Goal: Task Accomplishment & Management: Use online tool/utility

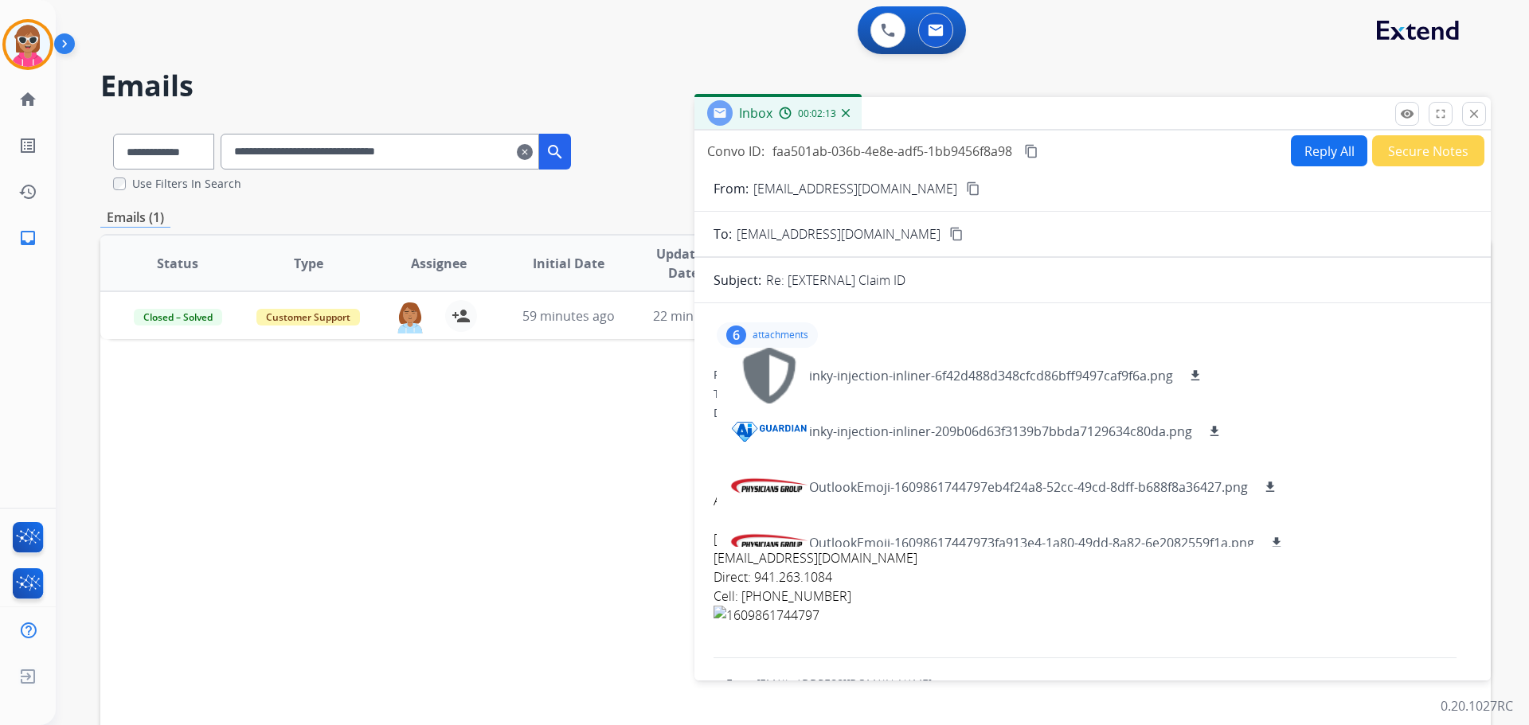
scroll to position [135, 0]
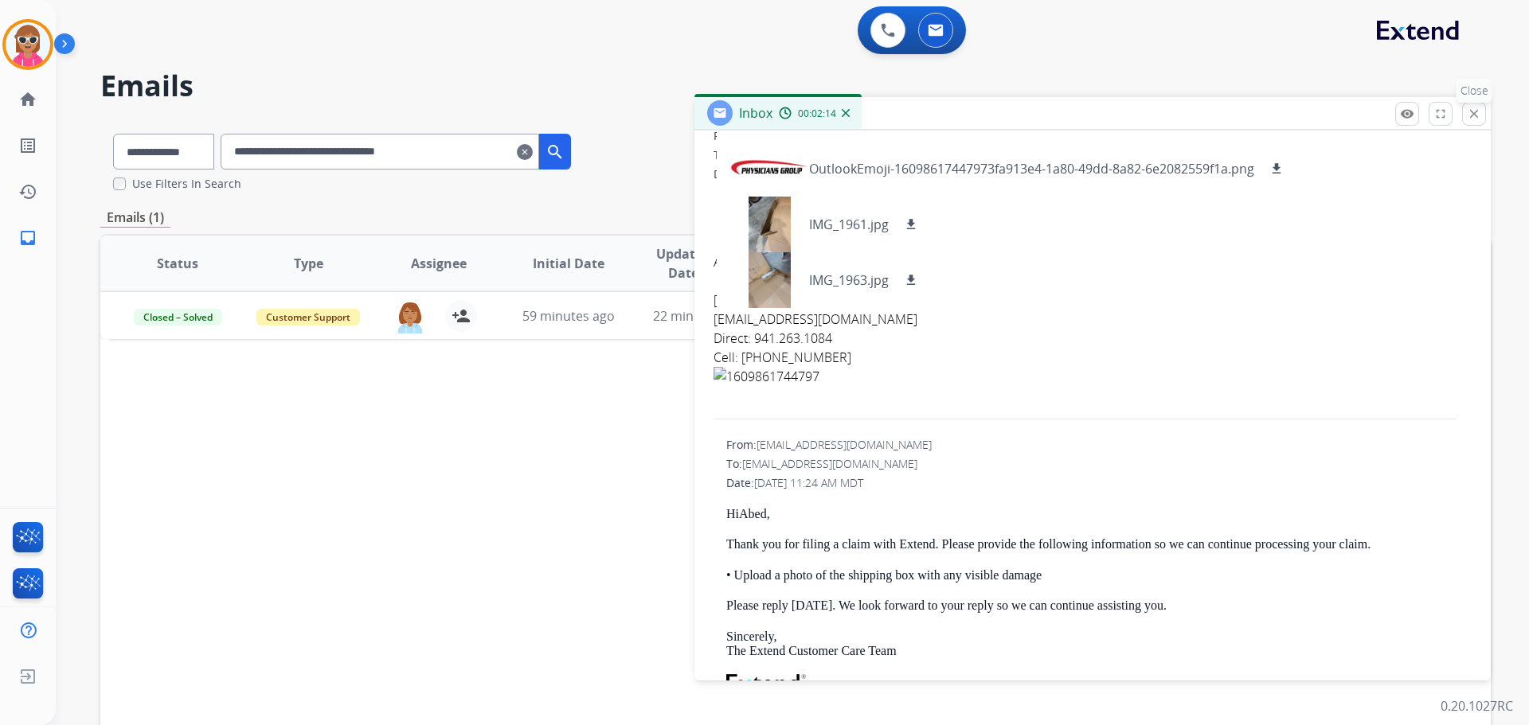
click at [1473, 114] on mat-icon "close" at bounding box center [1474, 114] width 14 height 14
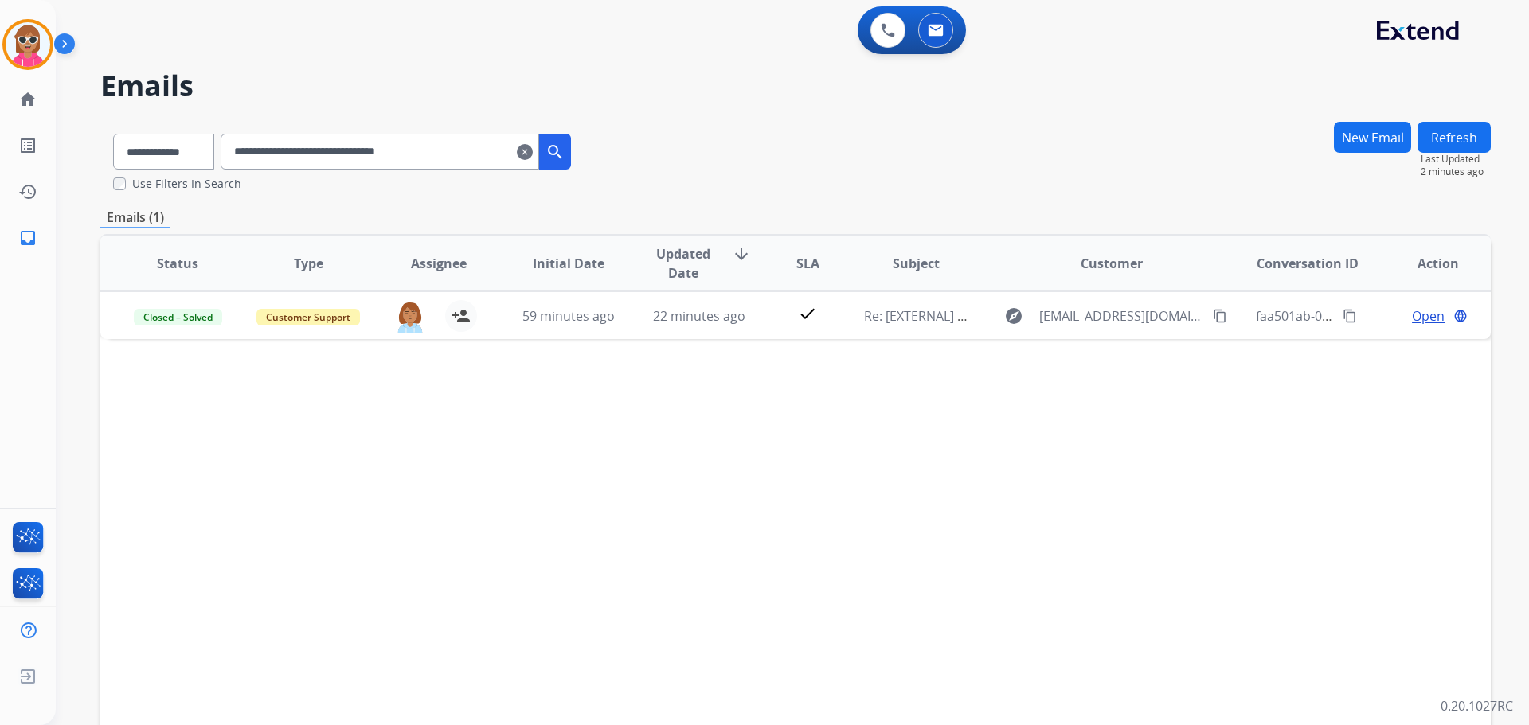
drag, startPoint x: 479, startPoint y: 159, endPoint x: 96, endPoint y: 226, distance: 388.9
click at [96, 226] on div "**********" at bounding box center [773, 419] width 1435 height 725
paste input "text"
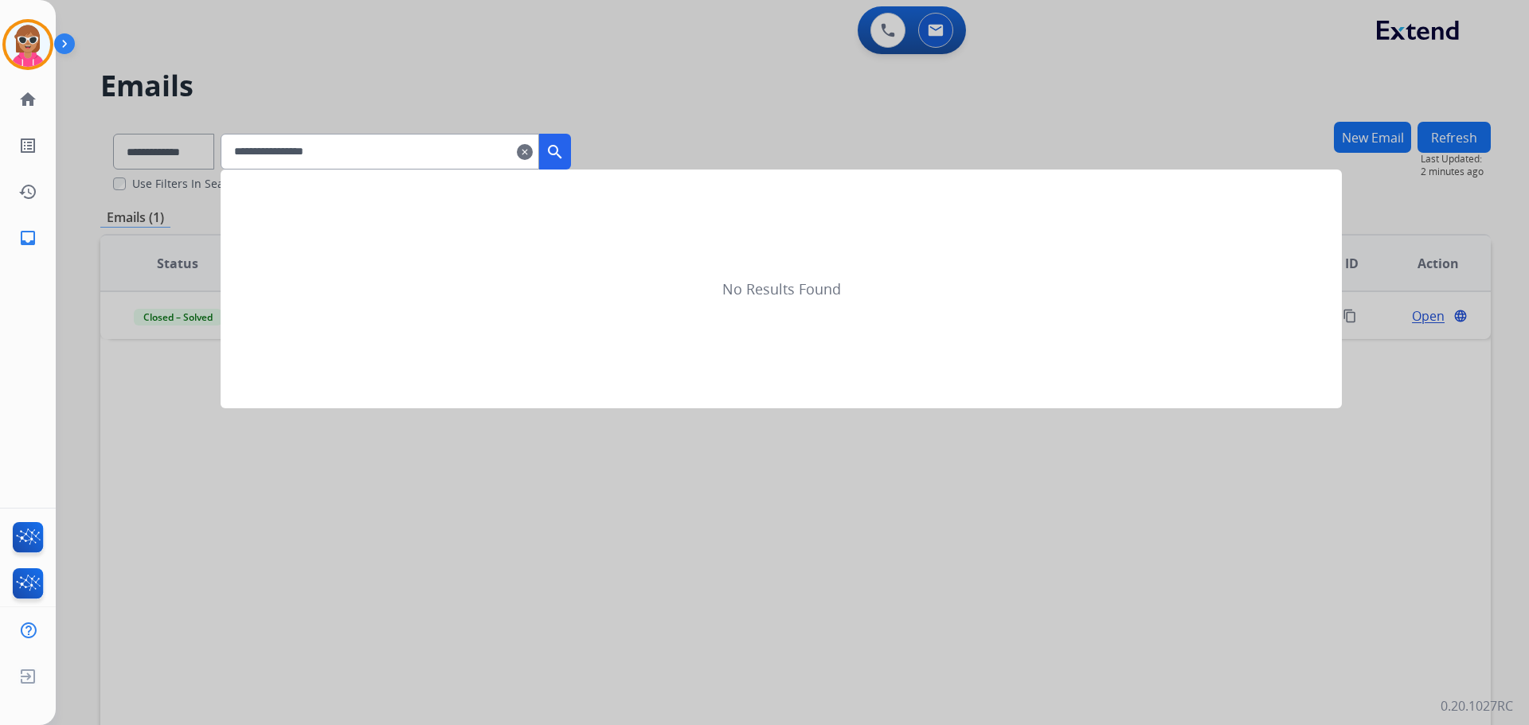
type input "**********"
click at [565, 153] on mat-icon "search" at bounding box center [555, 152] width 19 height 19
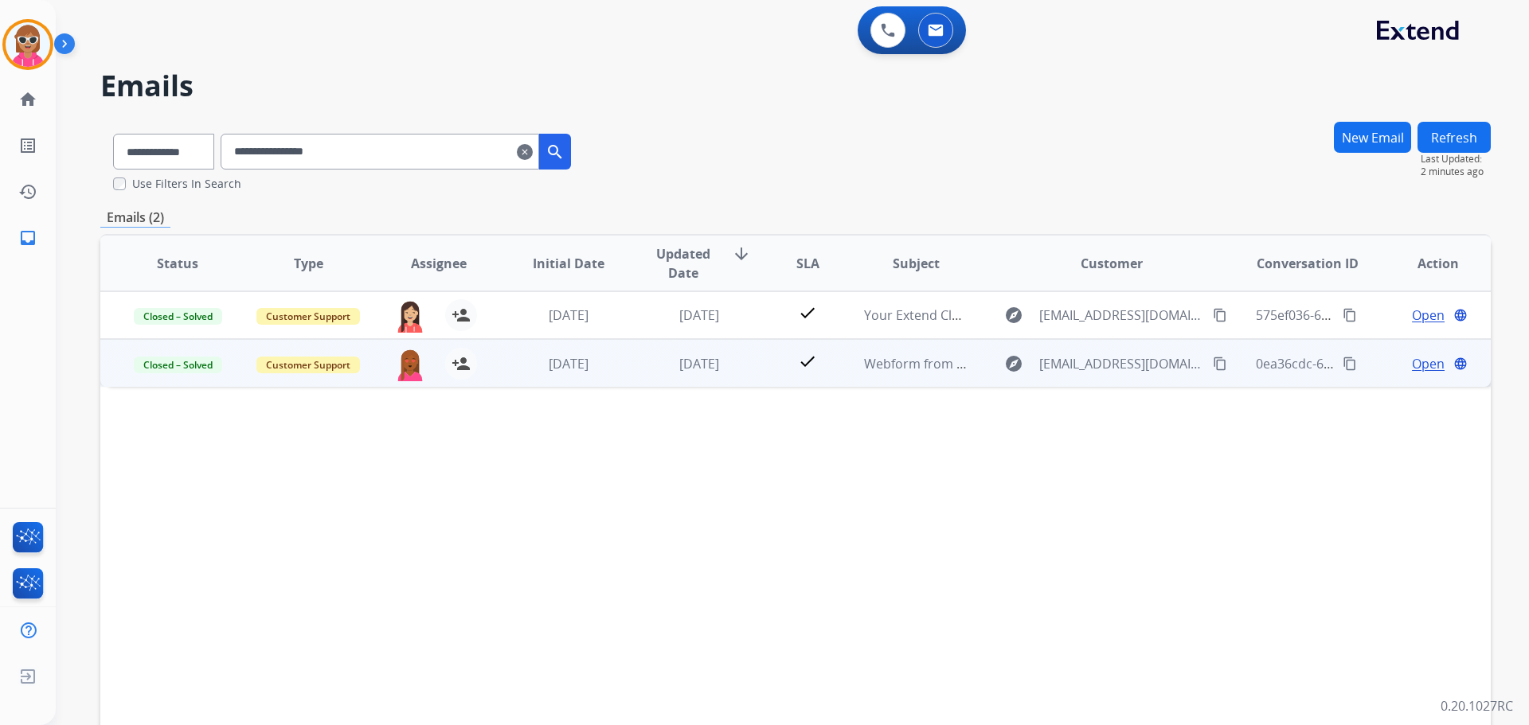
click at [626, 368] on td "[DATE]" at bounding box center [687, 363] width 131 height 48
click at [628, 350] on td "[DATE]" at bounding box center [687, 363] width 131 height 48
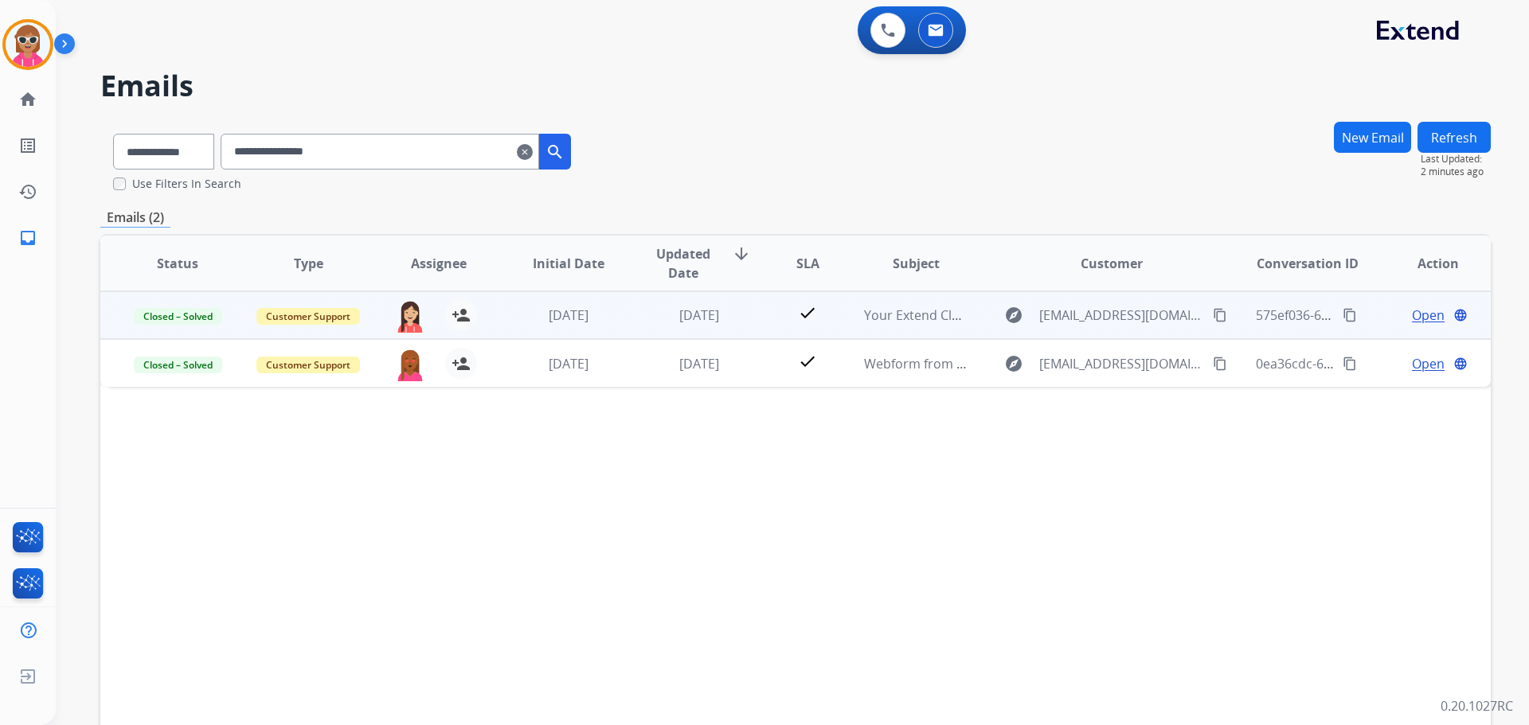
click at [632, 307] on td "[DATE]" at bounding box center [687, 315] width 131 height 48
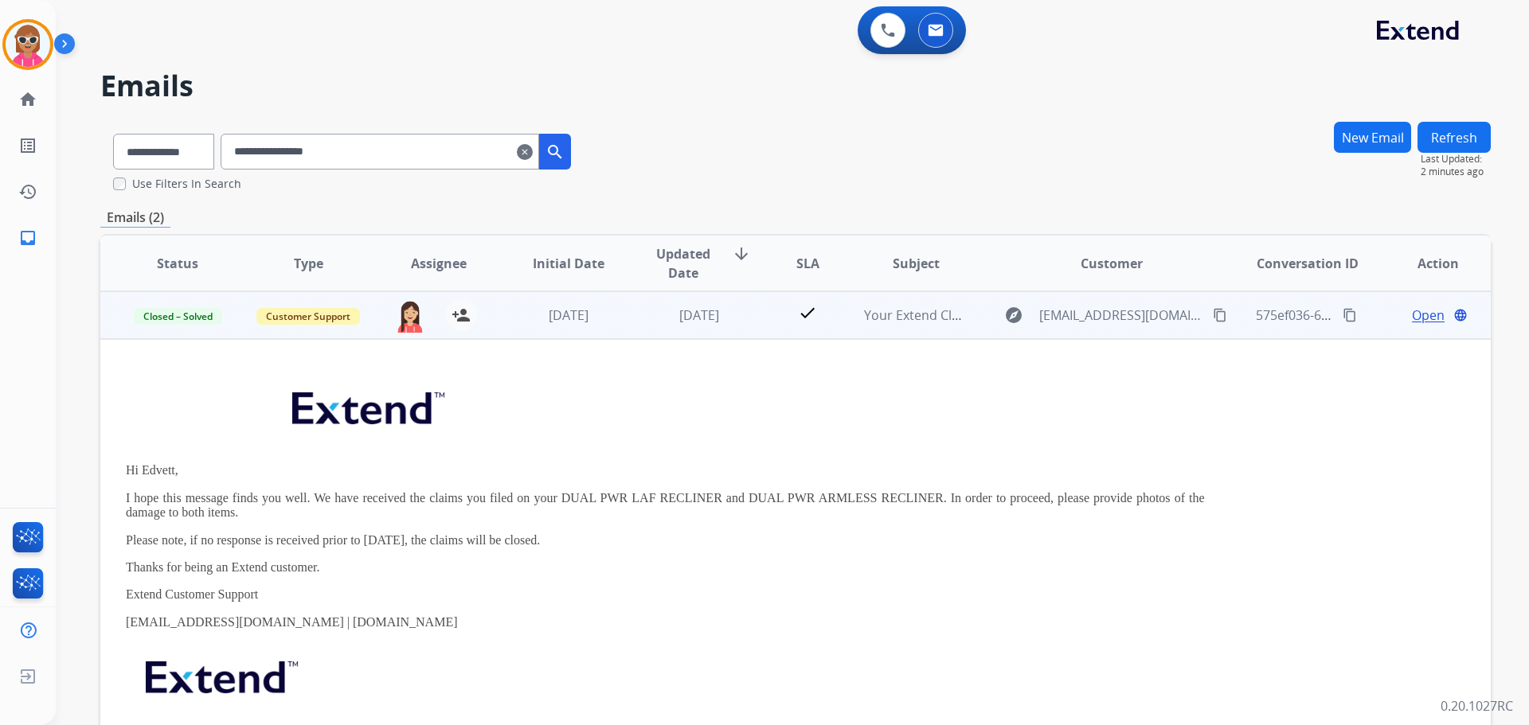
click at [622, 327] on td "[DATE]" at bounding box center [687, 315] width 131 height 48
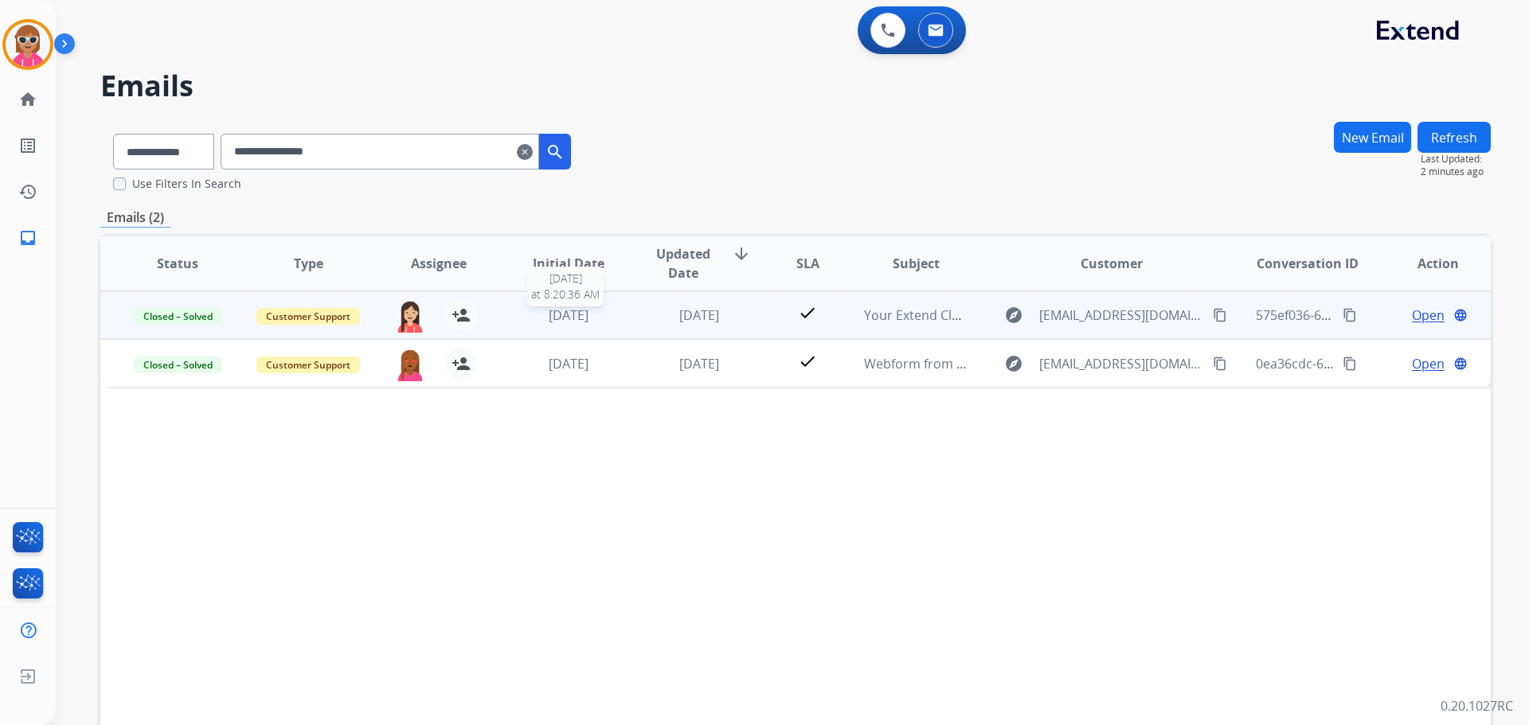
drag, startPoint x: 608, startPoint y: 321, endPoint x: 654, endPoint y: 335, distance: 48.4
click at [609, 320] on div "[DATE]" at bounding box center [569, 315] width 104 height 19
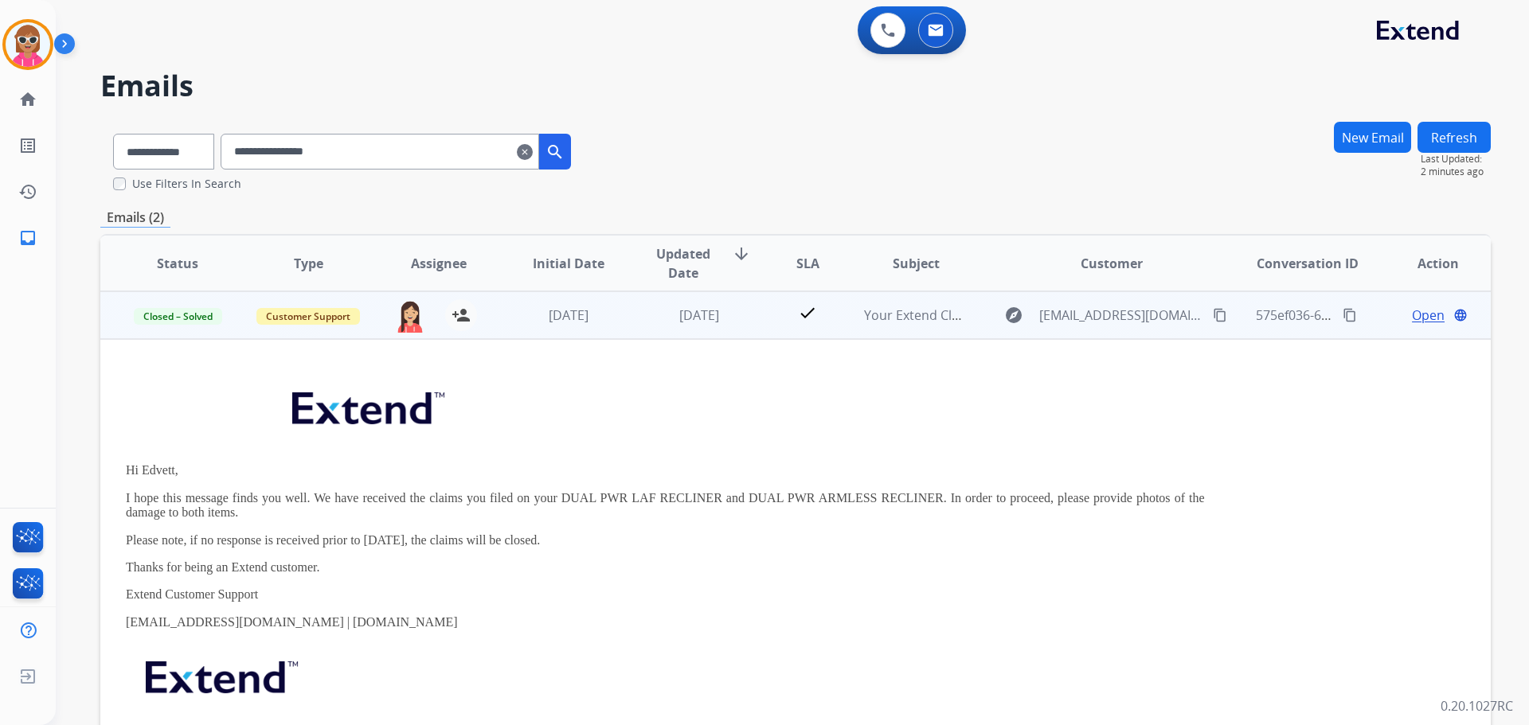
click at [1412, 311] on span "Open" at bounding box center [1428, 315] width 33 height 19
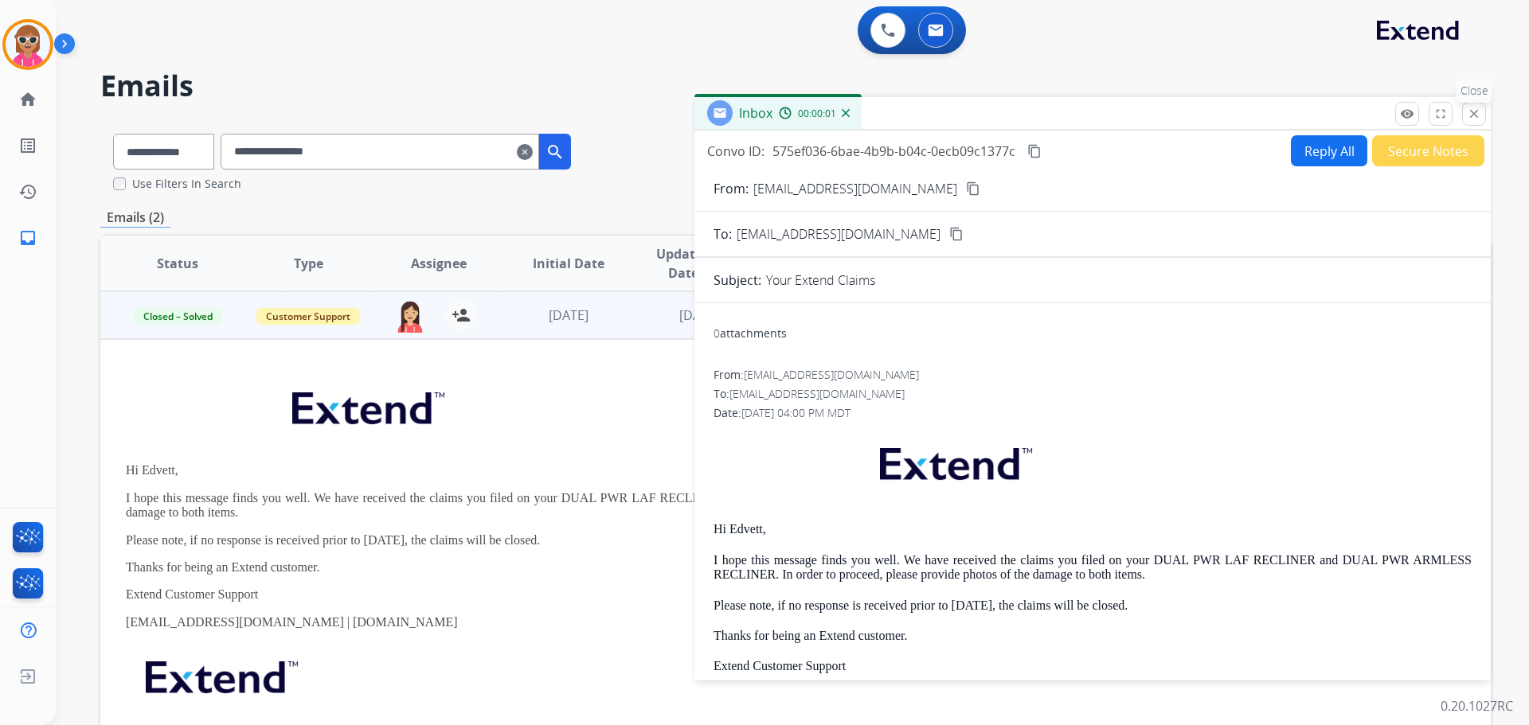
click at [1474, 111] on mat-icon "close" at bounding box center [1474, 114] width 14 height 14
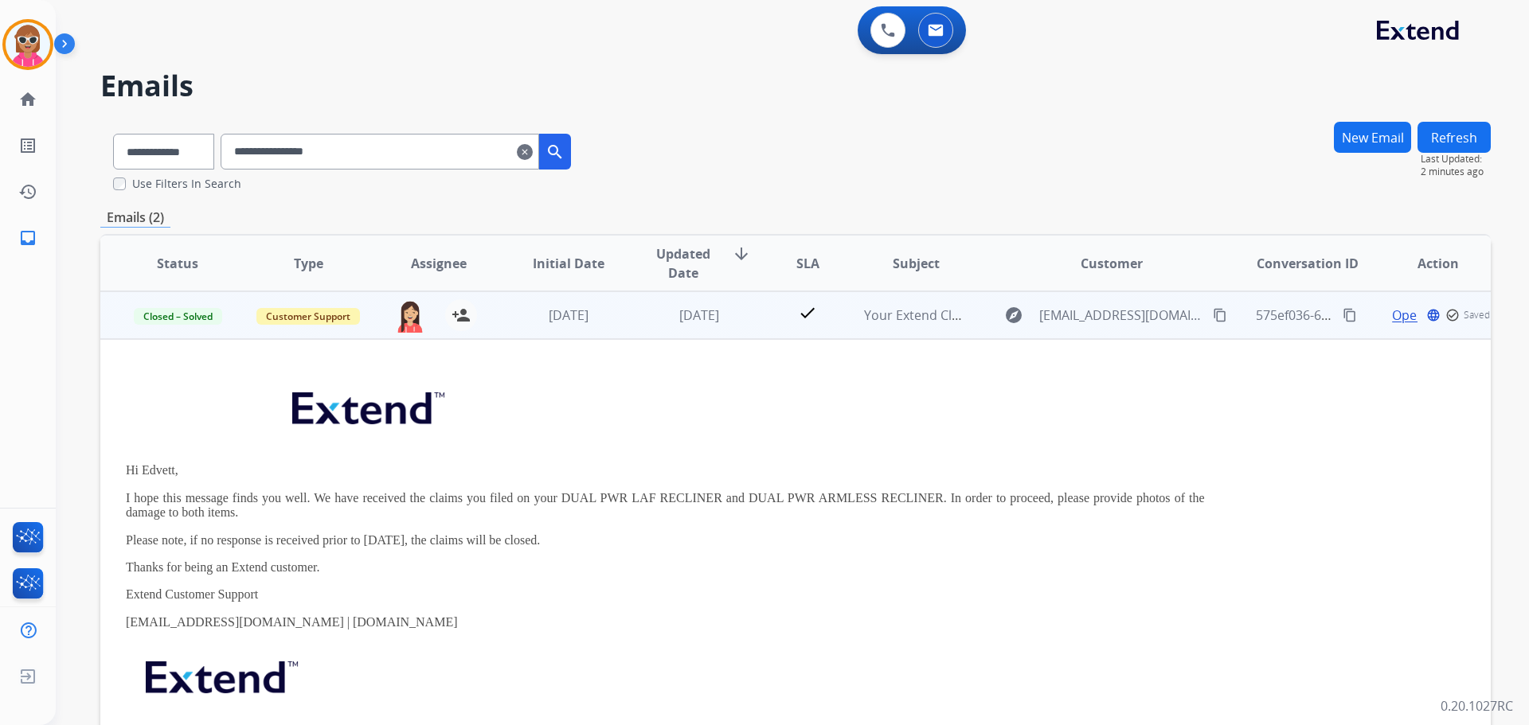
click at [772, 330] on td "check" at bounding box center [795, 315] width 87 height 48
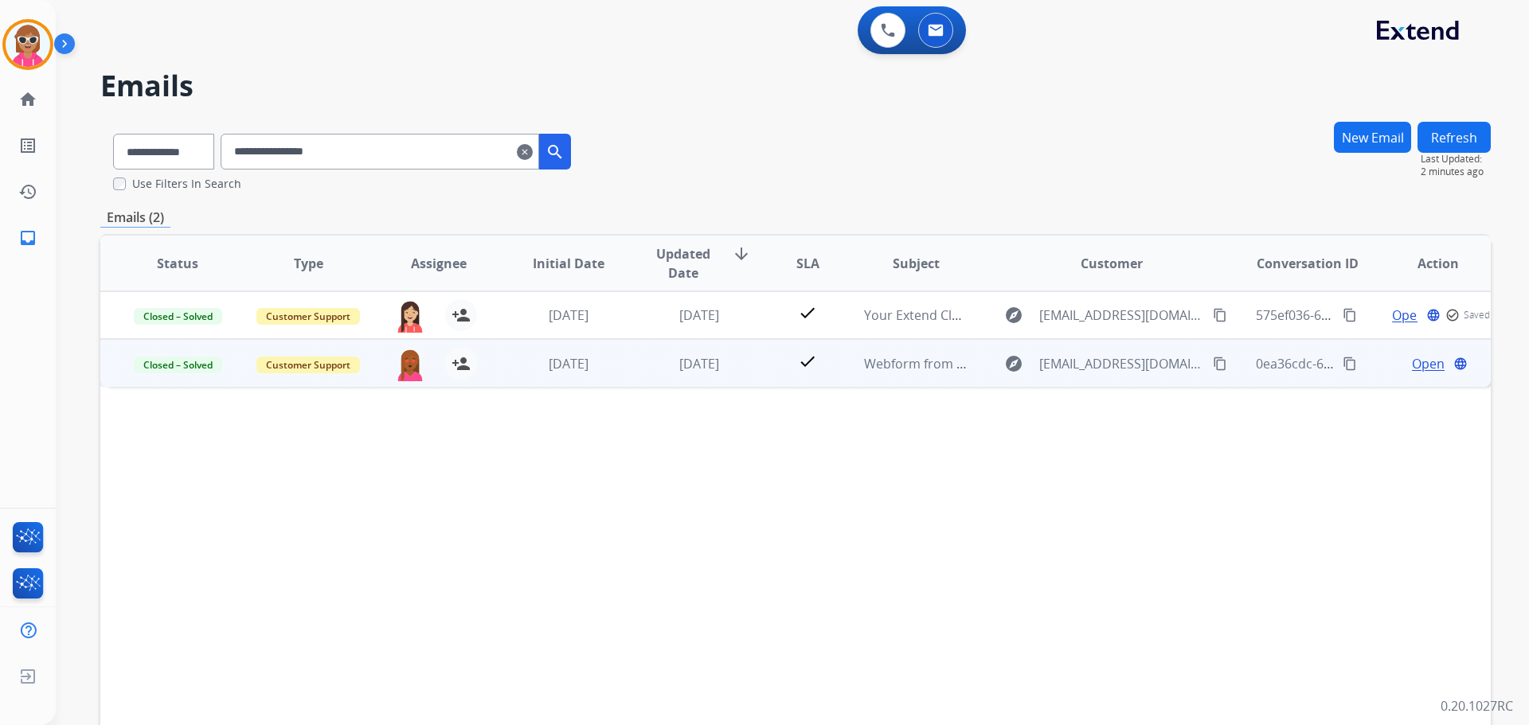
click at [1417, 366] on span "Open" at bounding box center [1428, 363] width 33 height 19
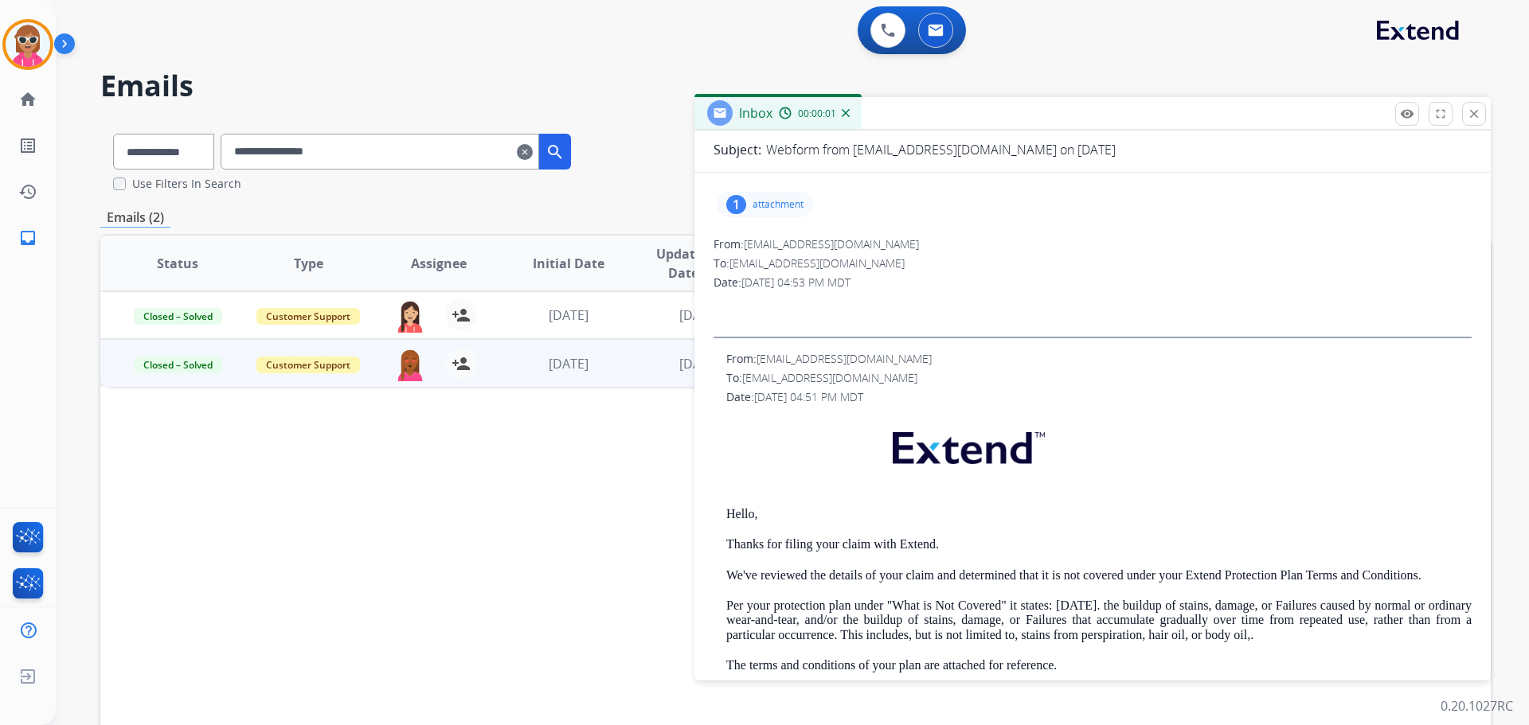
scroll to position [159, 0]
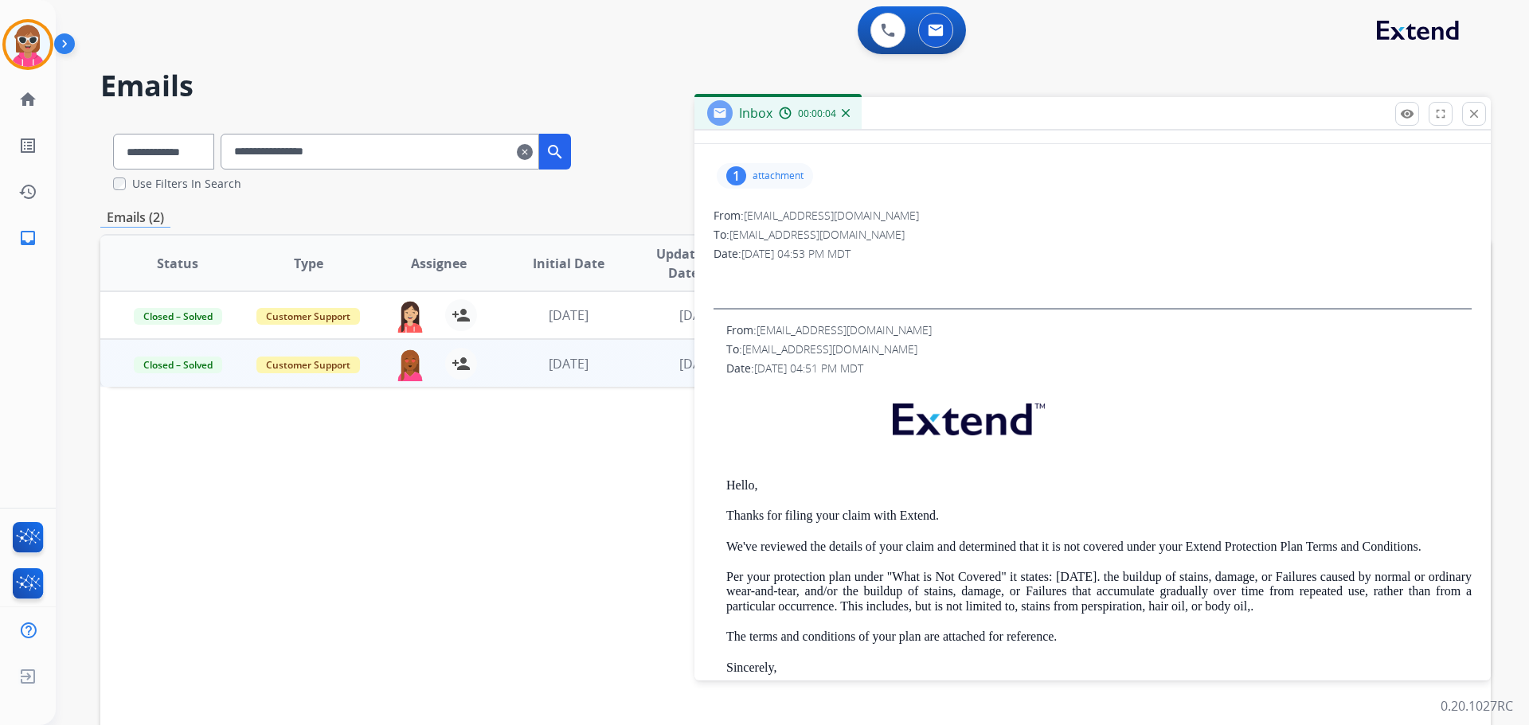
click at [760, 187] on div "1 attachment" at bounding box center [765, 175] width 96 height 25
click at [804, 213] on mat-icon "download" at bounding box center [799, 216] width 14 height 14
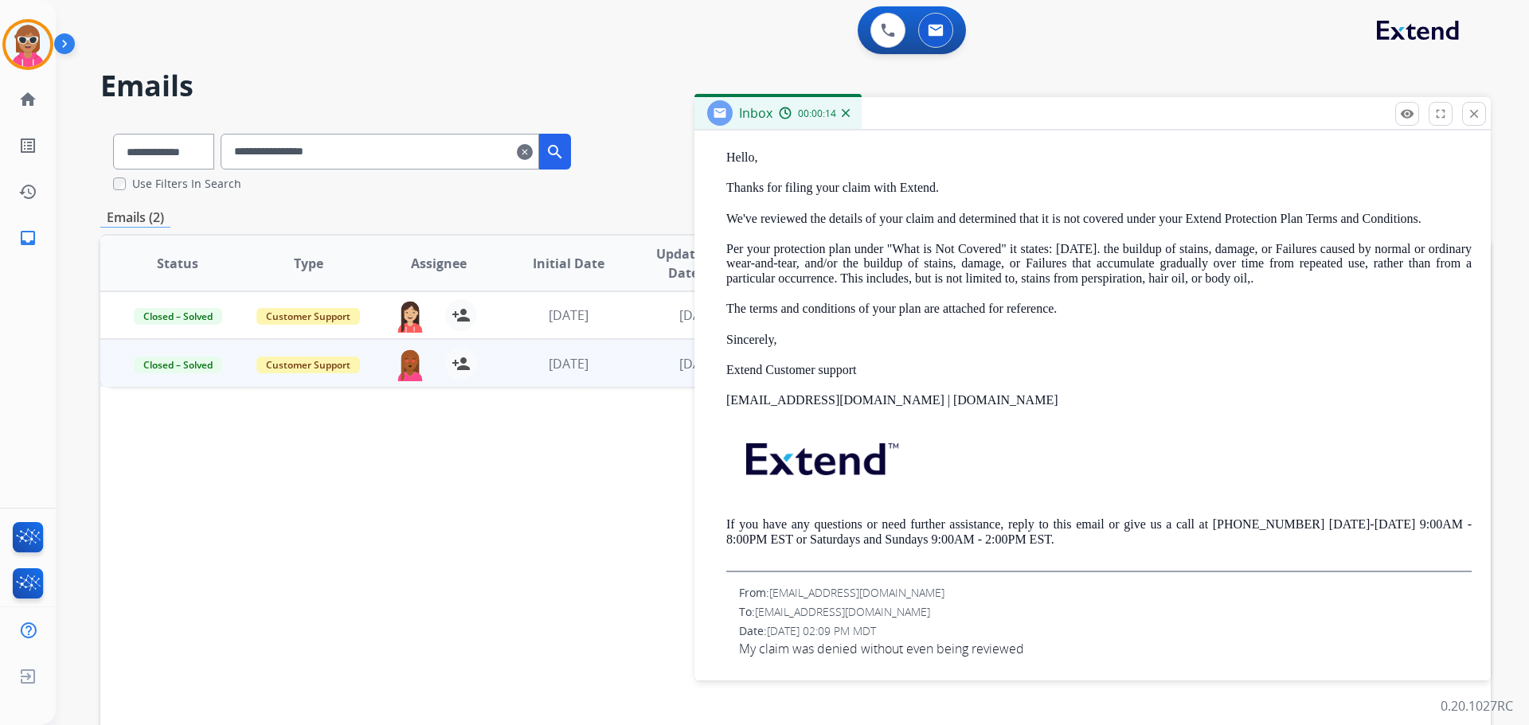
scroll to position [491, 0]
click at [925, 648] on span "My claim was denied without even being reviewed" at bounding box center [1105, 645] width 733 height 19
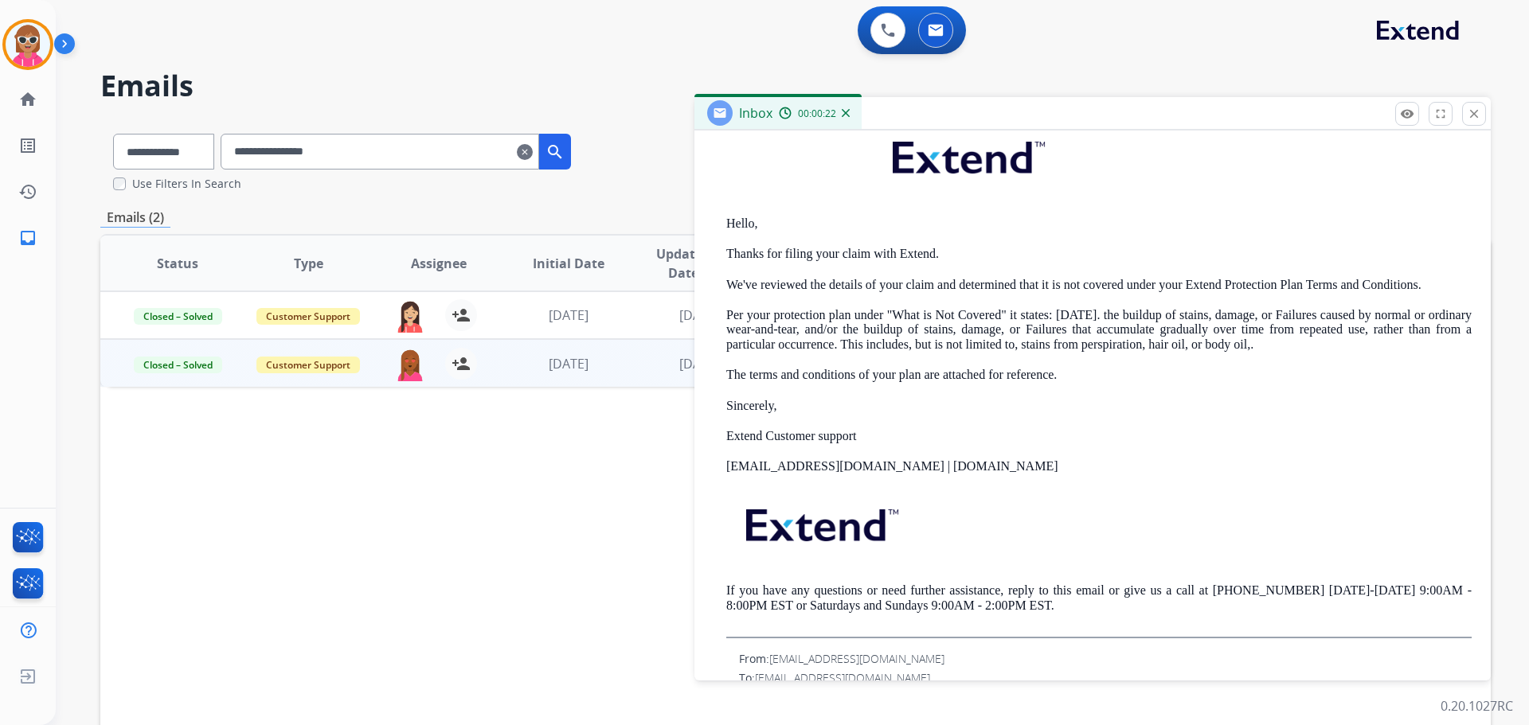
scroll to position [331, 0]
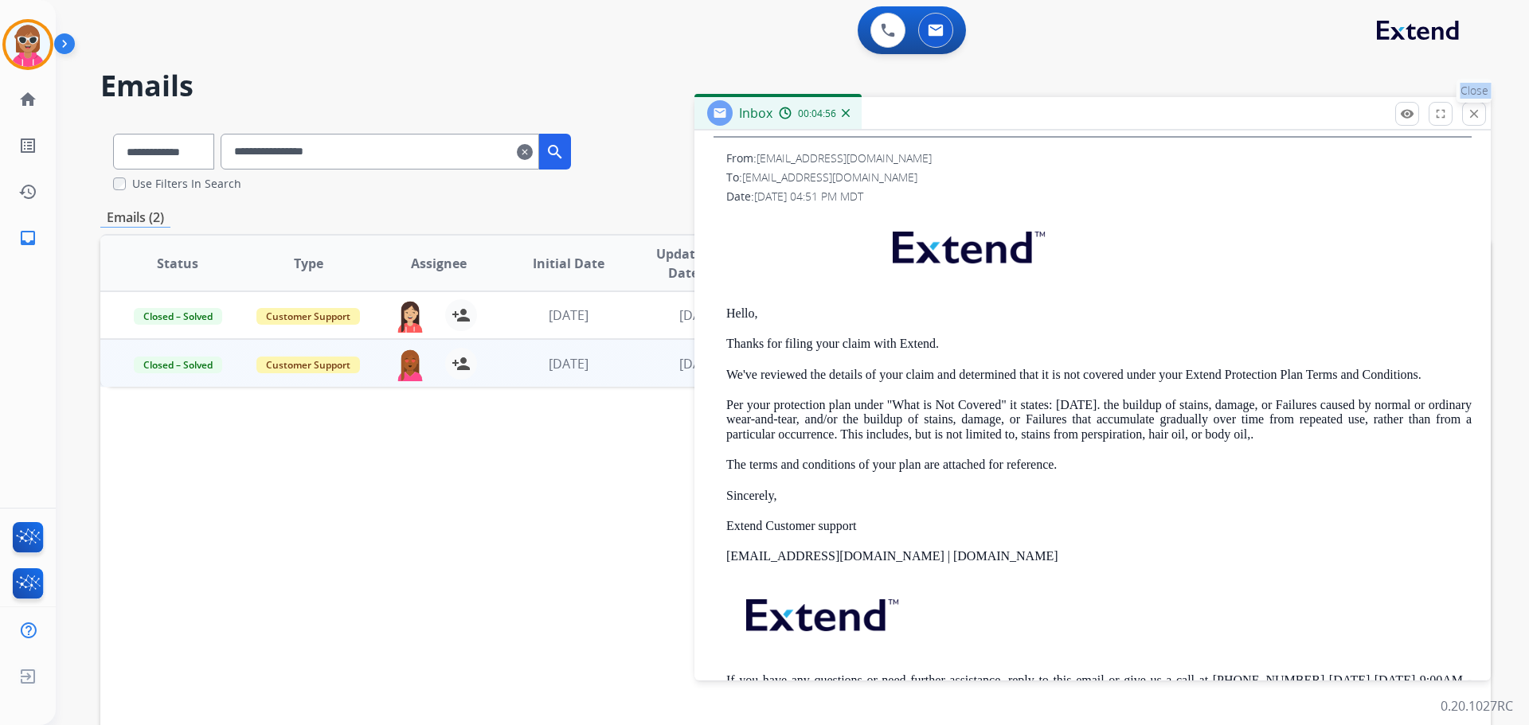
click at [1472, 121] on button "close Close" at bounding box center [1474, 114] width 24 height 24
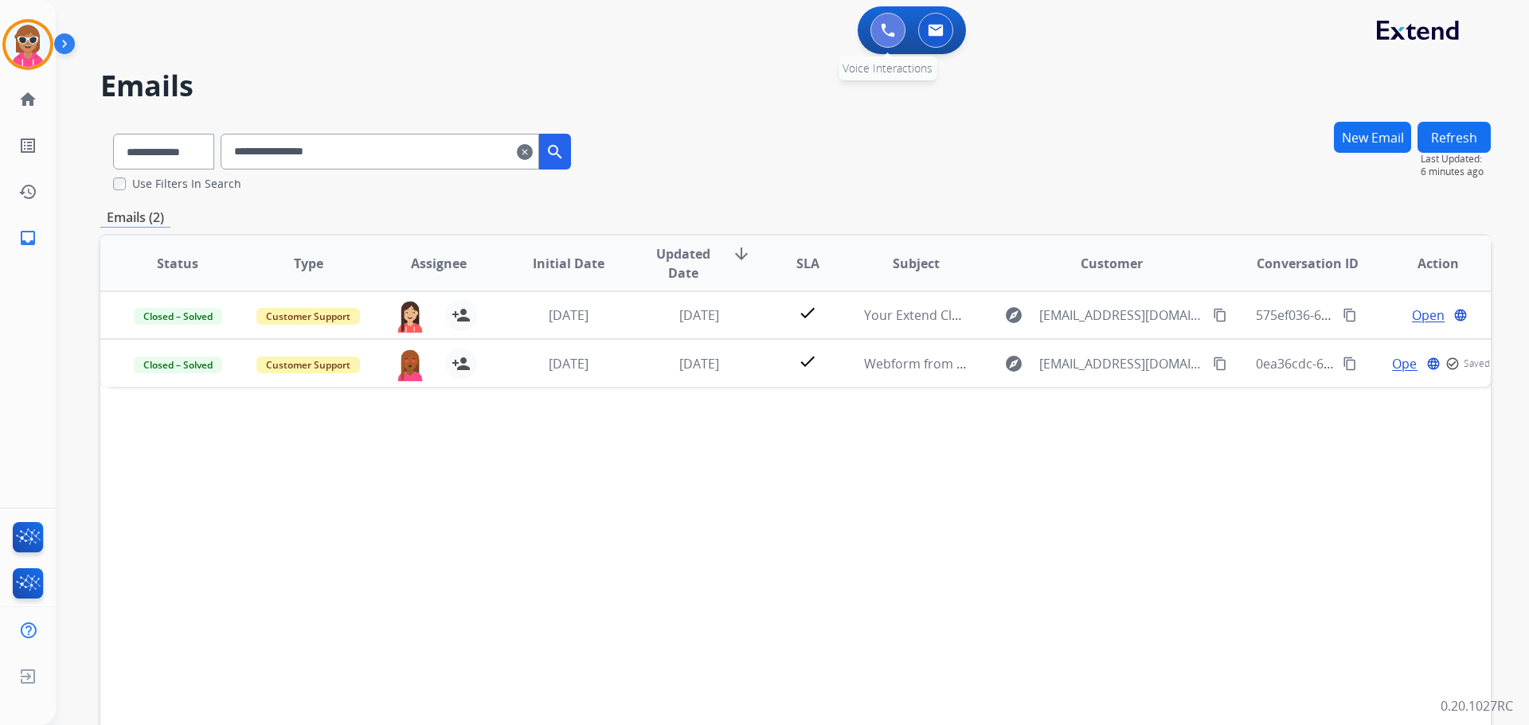
click at [893, 29] on img at bounding box center [888, 30] width 14 height 14
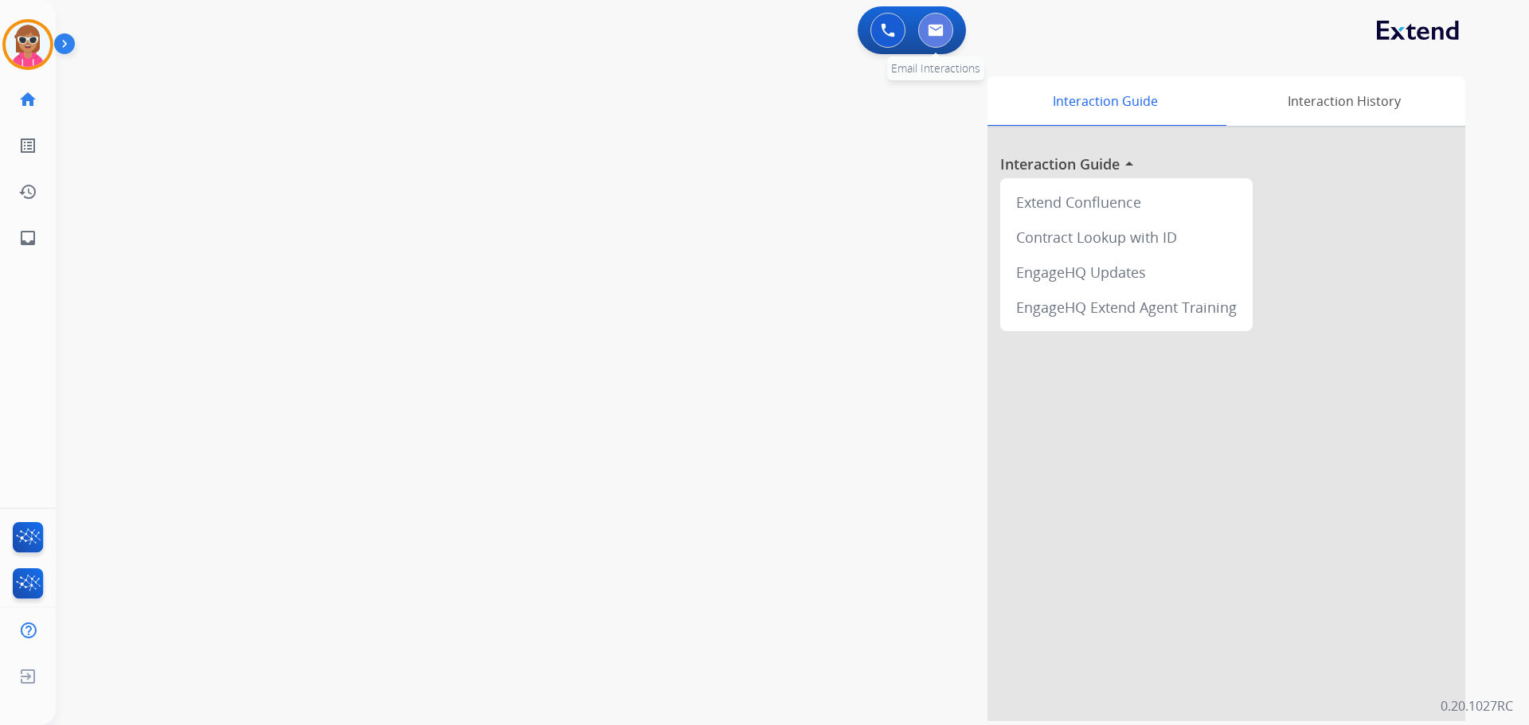
click at [929, 38] on button at bounding box center [935, 30] width 35 height 35
select select "**********"
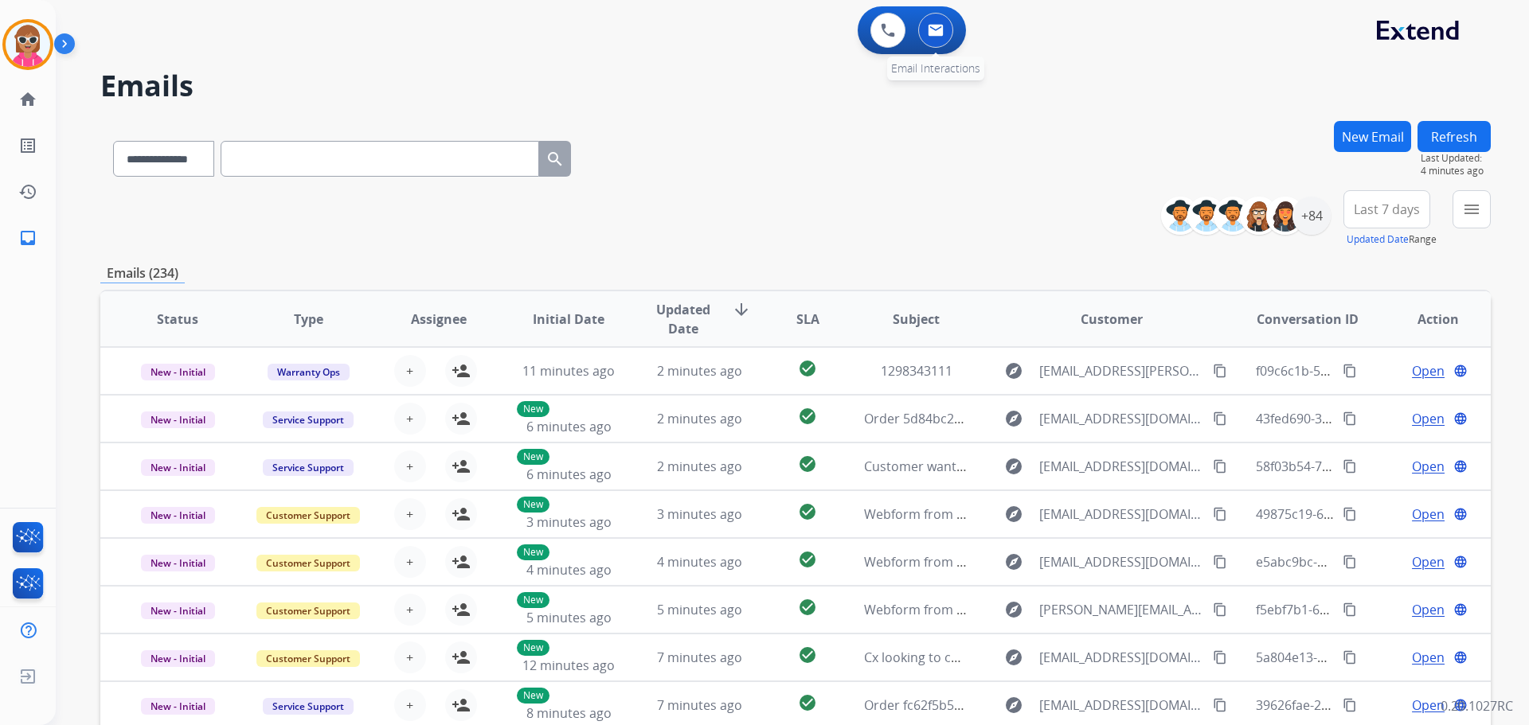
click at [952, 34] on div "0 Voice Interactions 0 Email Interactions" at bounding box center [912, 30] width 108 height 48
click at [937, 35] on img at bounding box center [936, 30] width 16 height 13
click at [1372, 136] on button "New Email" at bounding box center [1372, 136] width 77 height 31
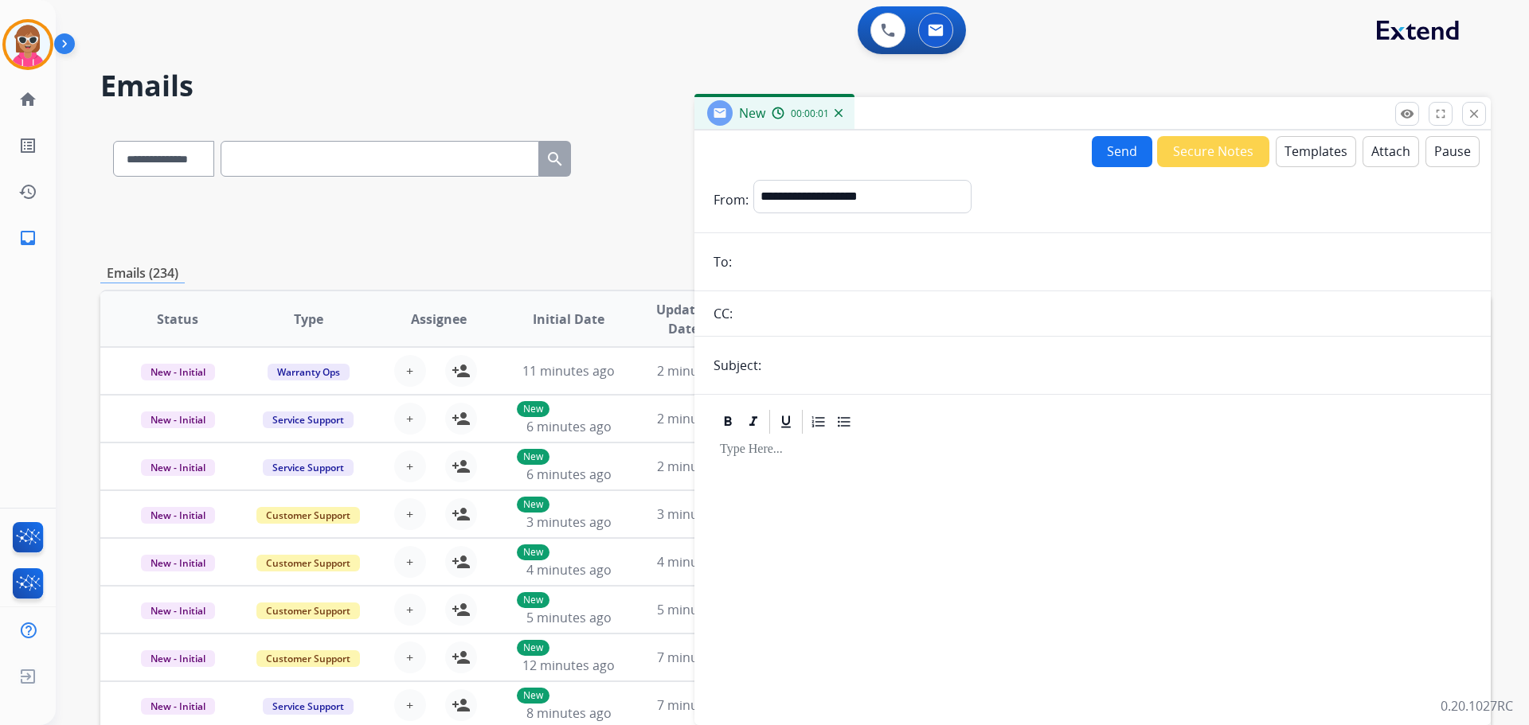
click at [1320, 148] on button "Templates" at bounding box center [1316, 151] width 80 height 31
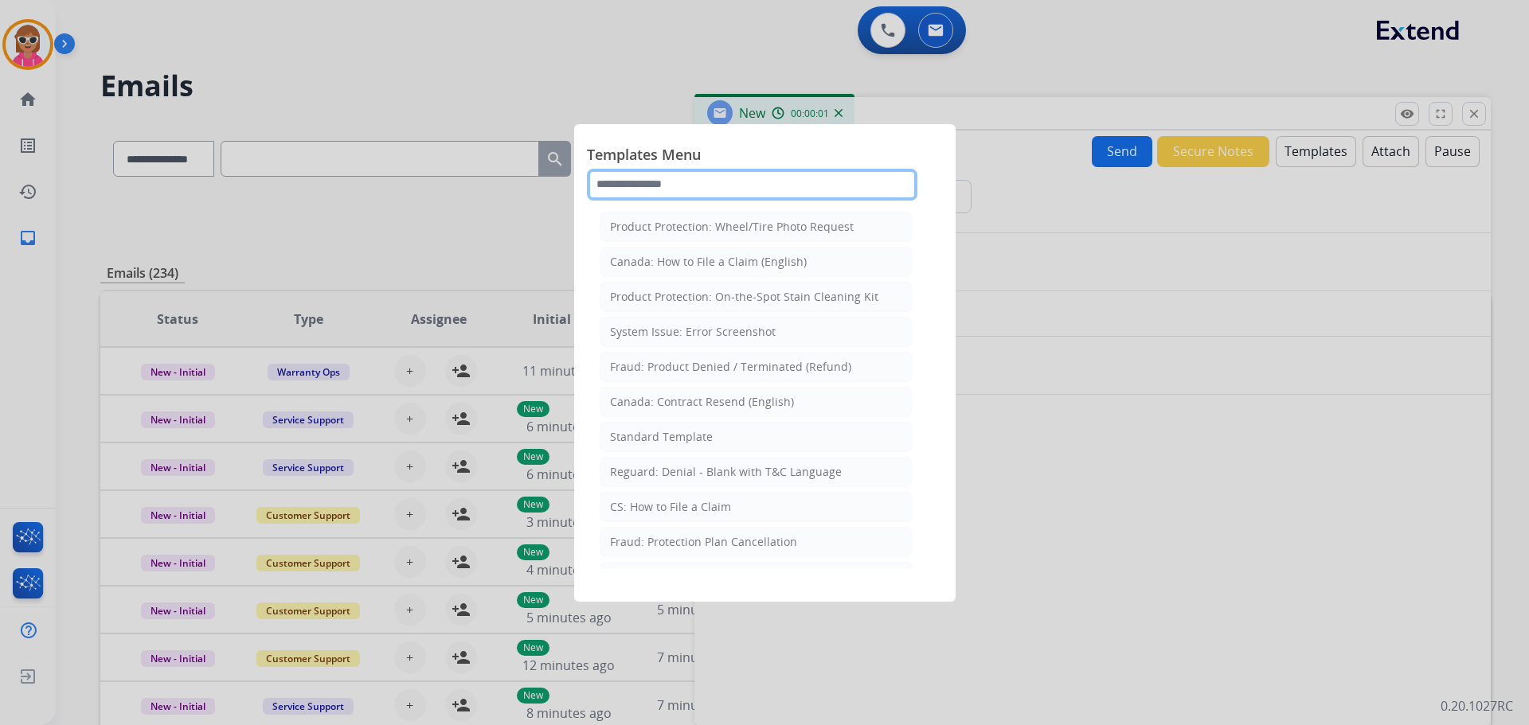
click at [790, 170] on input "text" at bounding box center [752, 185] width 330 height 32
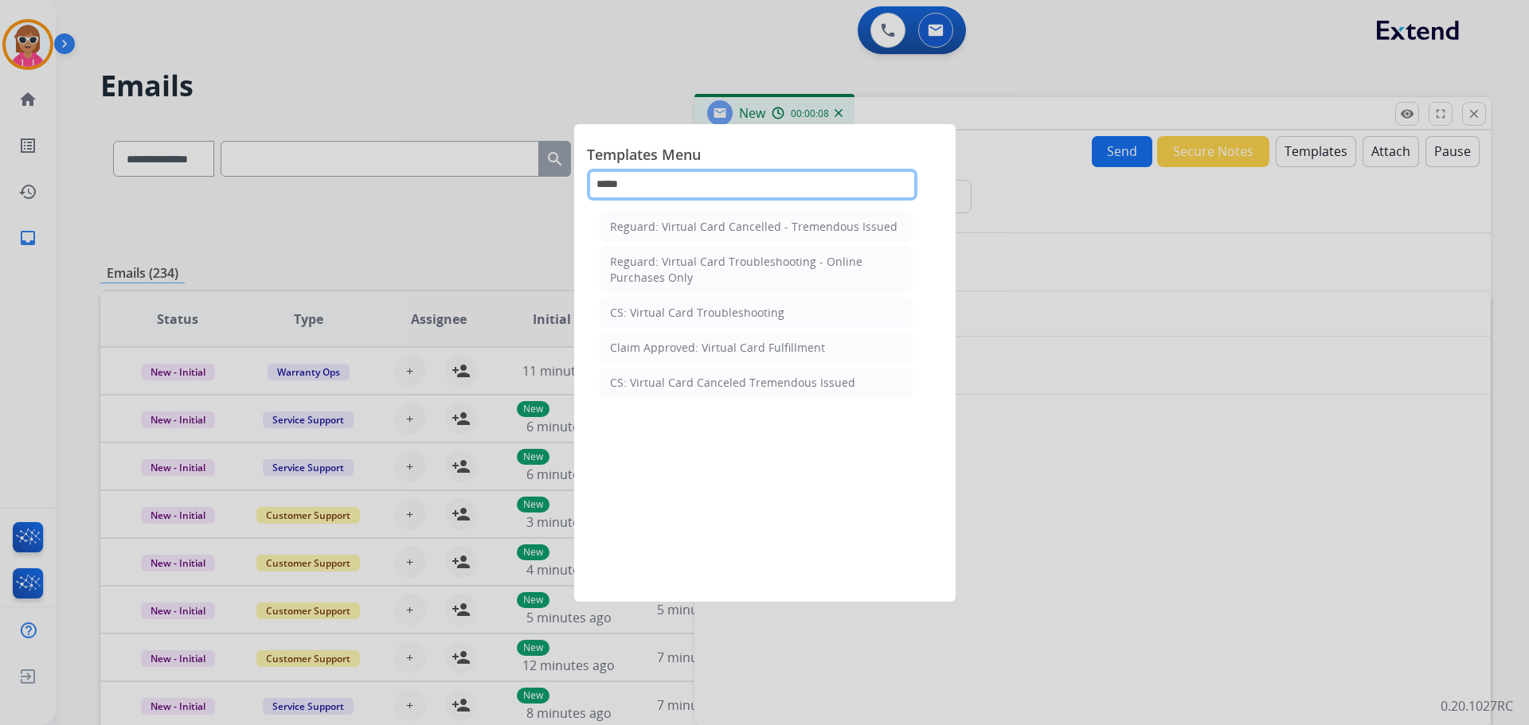
type input "*****"
click at [1154, 309] on div at bounding box center [764, 362] width 1529 height 725
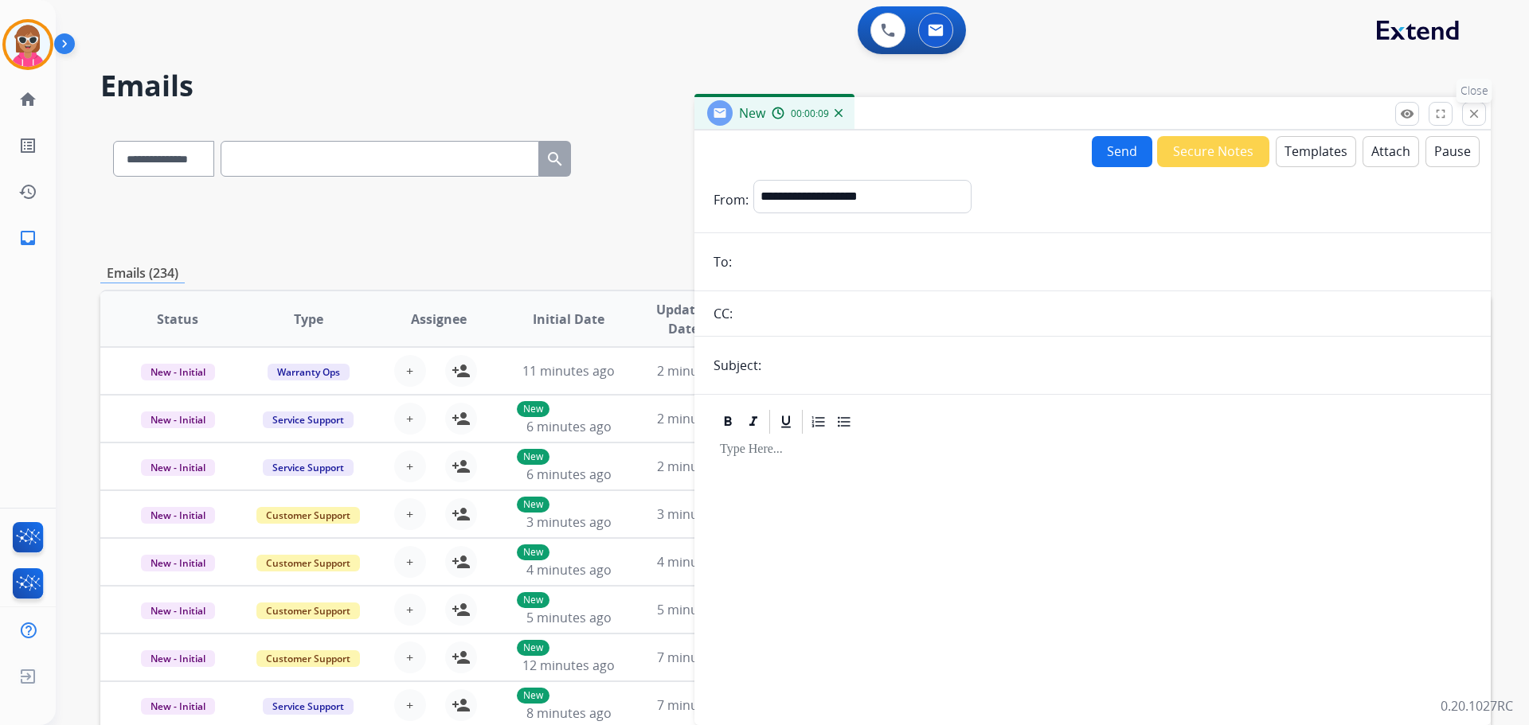
click at [1476, 119] on mat-icon "close" at bounding box center [1474, 114] width 14 height 14
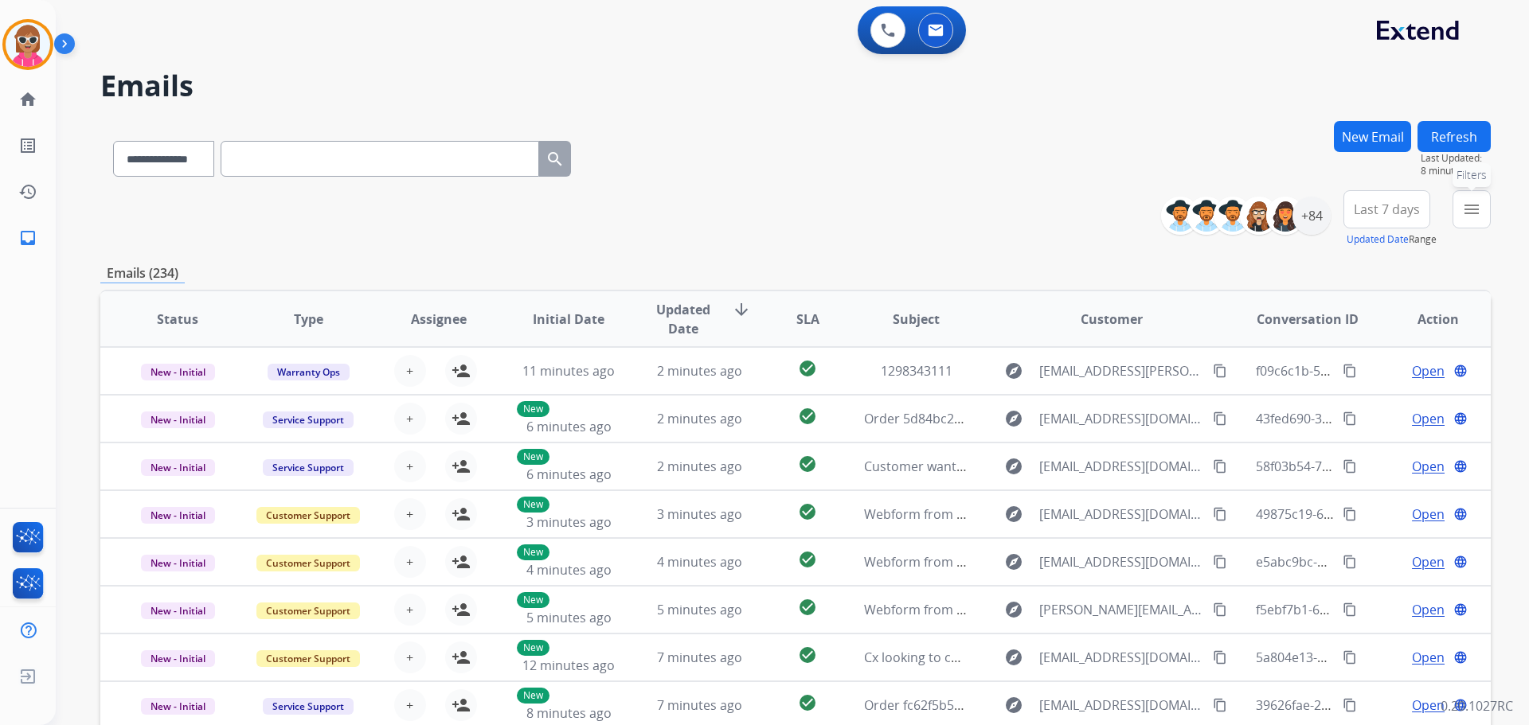
click at [1469, 209] on mat-icon "menu" at bounding box center [1471, 209] width 19 height 19
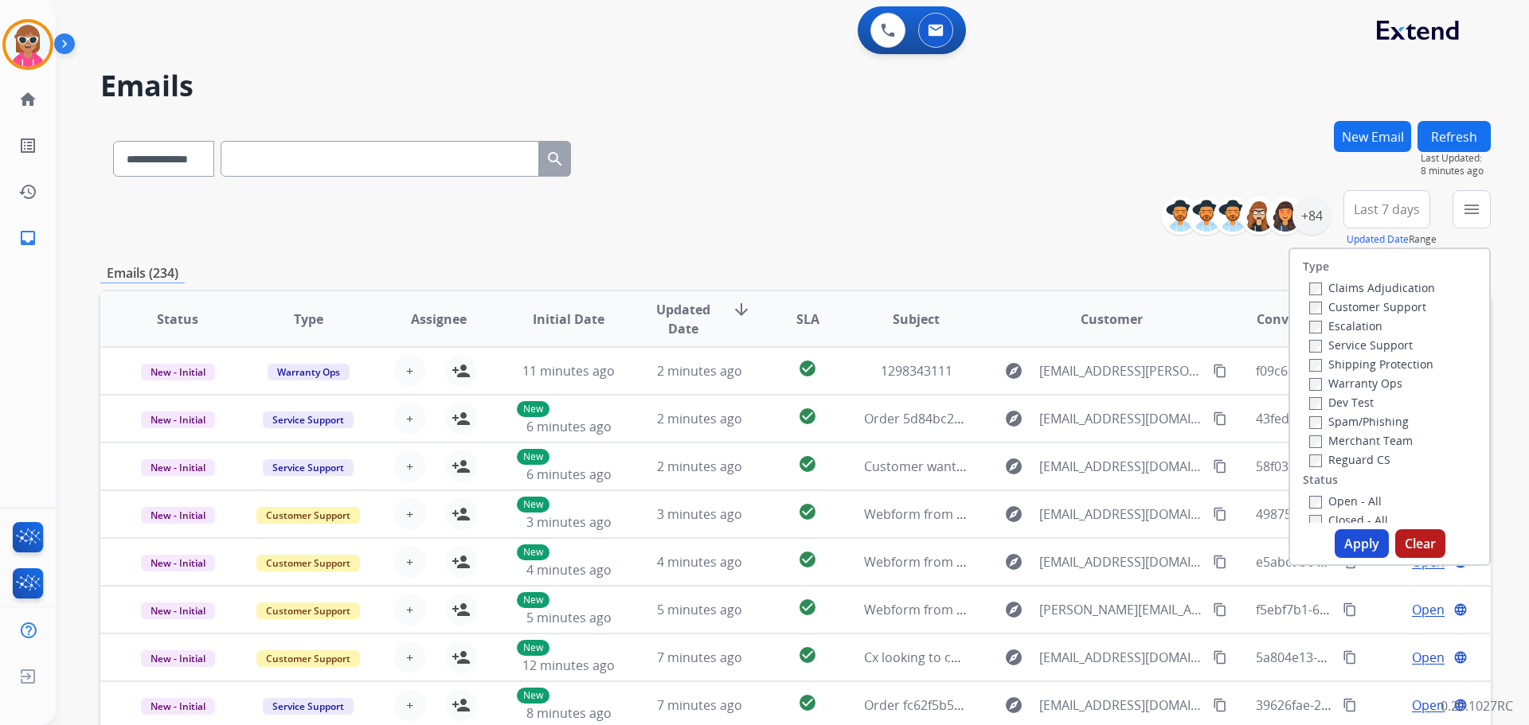
click at [1335, 302] on label "Customer Support" at bounding box center [1367, 306] width 117 height 15
click at [1336, 360] on label "Shipping Protection" at bounding box center [1371, 364] width 124 height 15
click at [1352, 461] on label "Reguard CS" at bounding box center [1349, 459] width 81 height 15
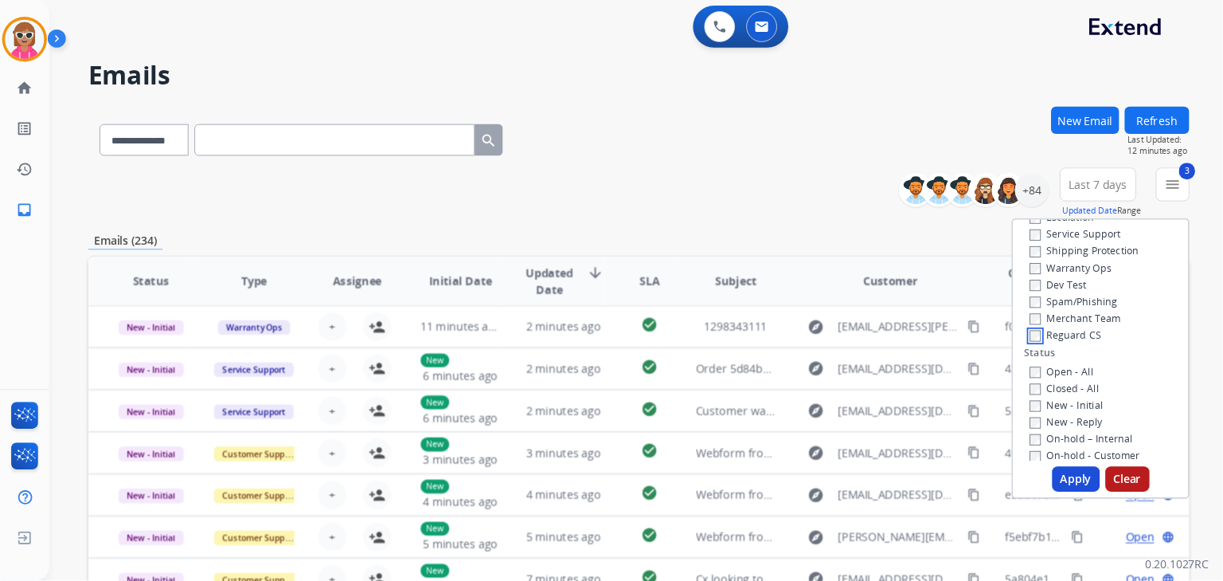
scroll to position [80, 0]
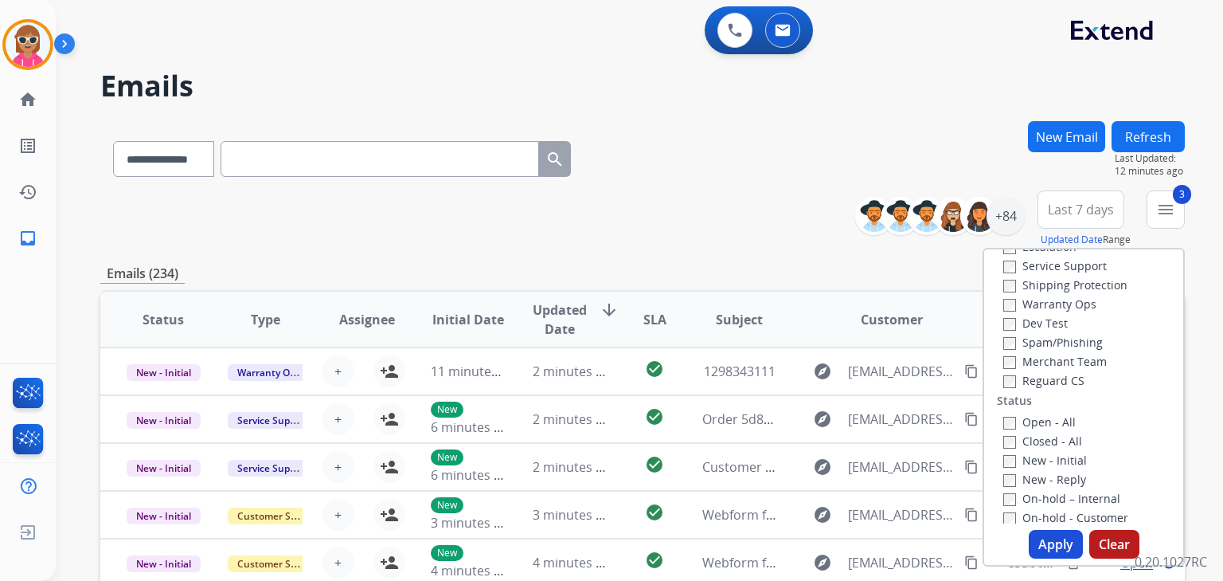
drag, startPoint x: 1465, startPoint y: 0, endPoint x: 706, endPoint y: 133, distance: 771.3
click at [706, 133] on div "**********" at bounding box center [642, 155] width 1085 height 69
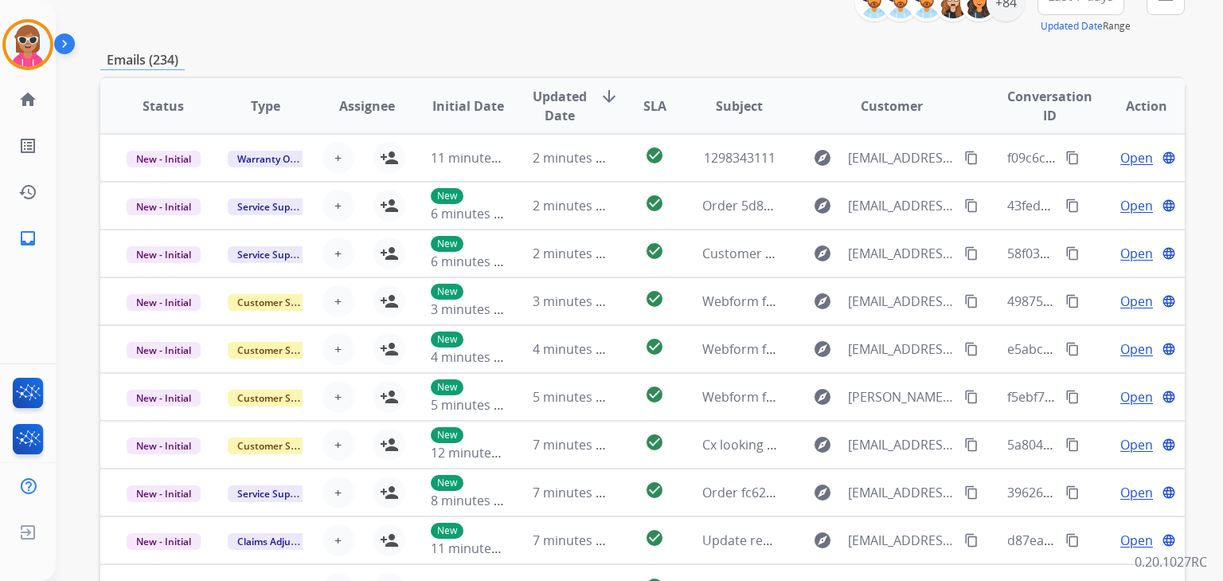
scroll to position [191, 0]
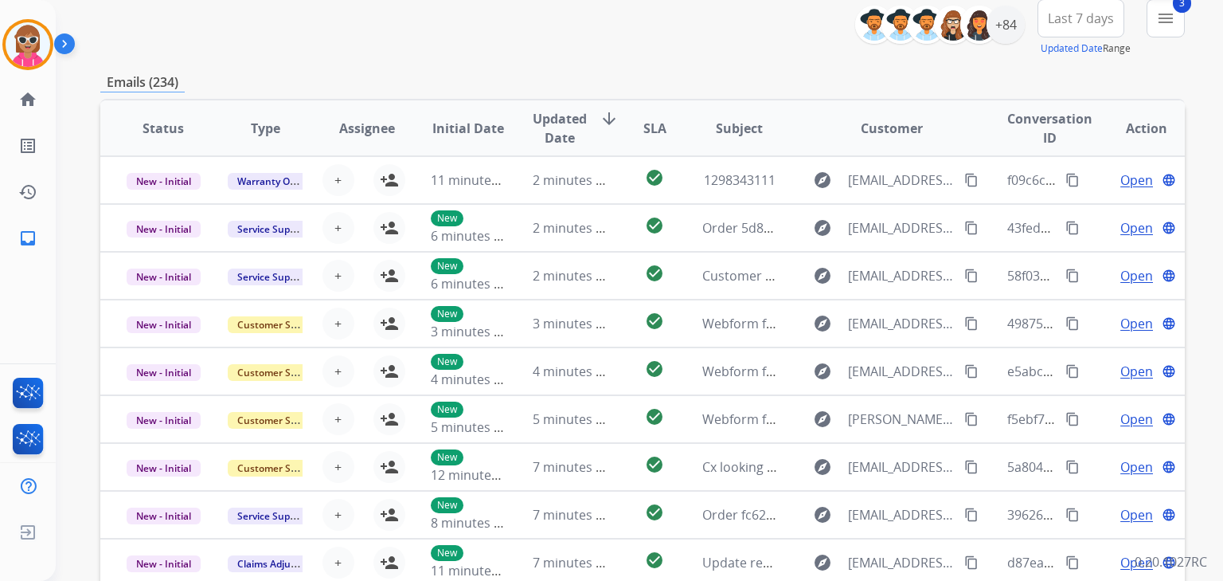
click at [1169, 29] on button "3 menu Filters" at bounding box center [1166, 18] width 38 height 38
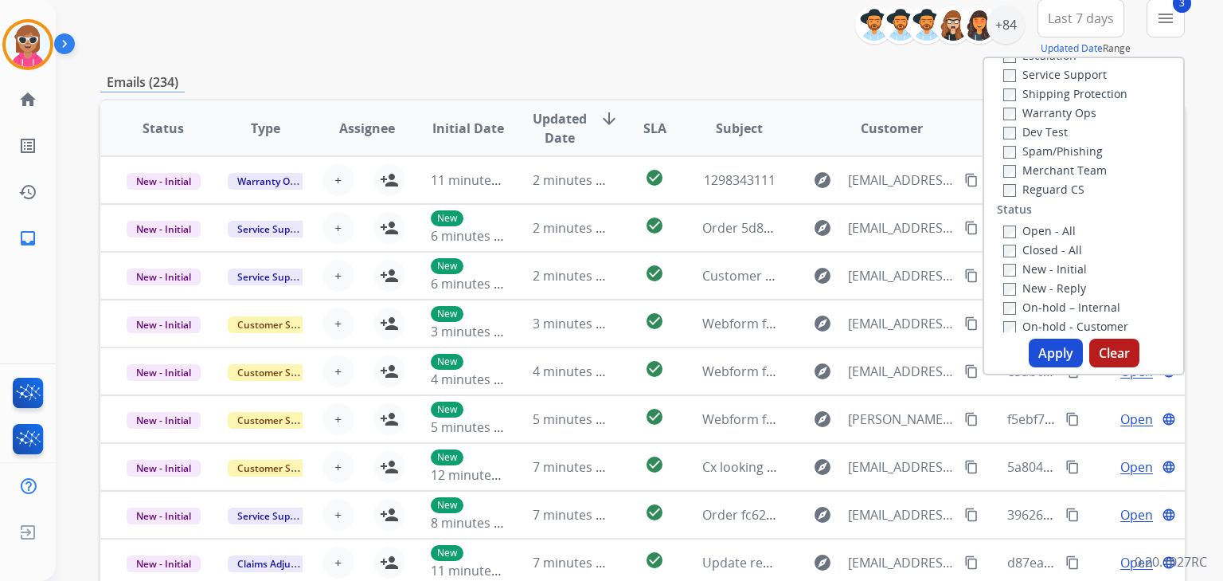
click at [1032, 233] on label "Open - All" at bounding box center [1039, 230] width 72 height 15
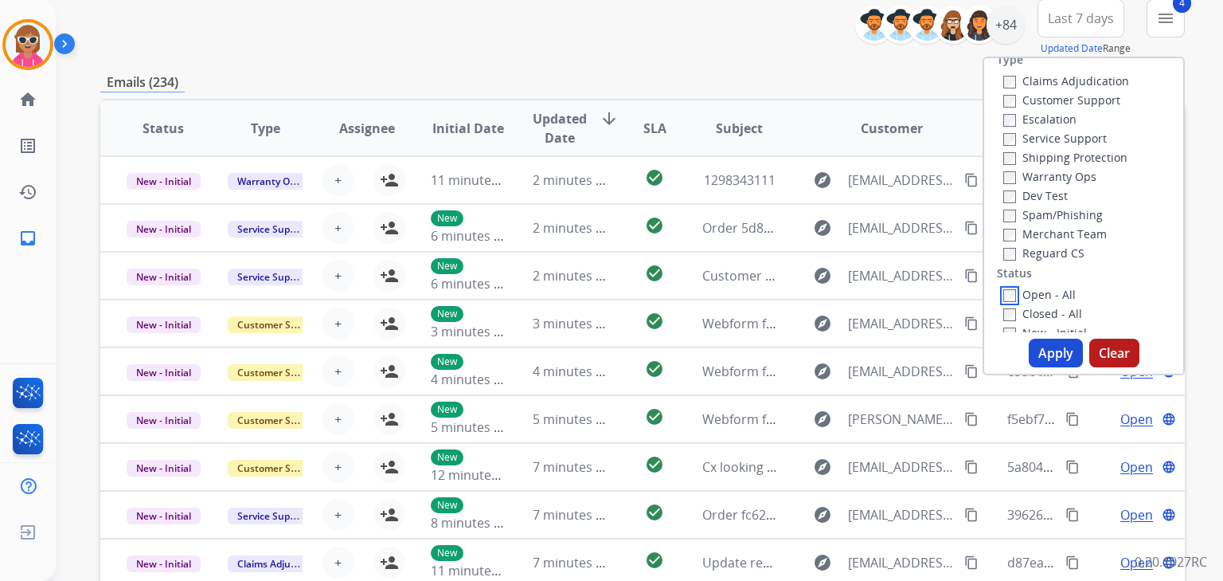
scroll to position [0, 0]
